Goal: Information Seeking & Learning: Learn about a topic

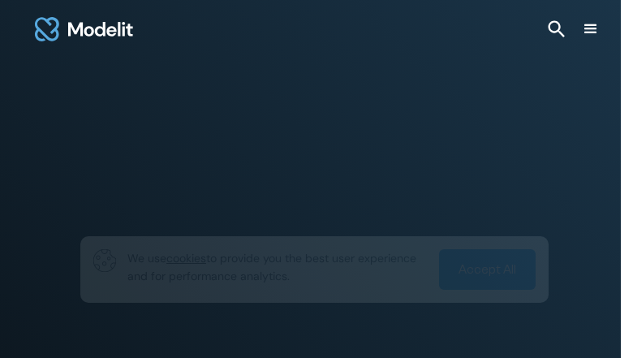
type input "********"
type input "**********"
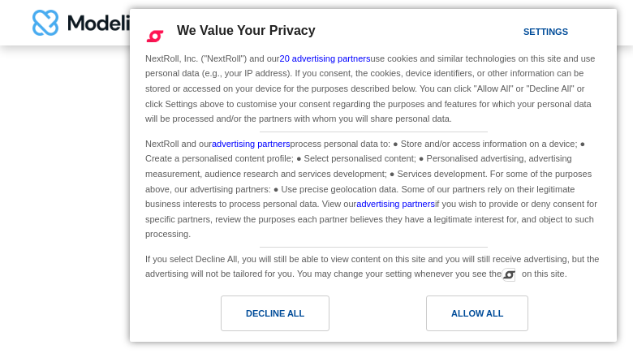
type input "**********"
type input "********"
